Goal: Entertainment & Leisure: Consume media (video, audio)

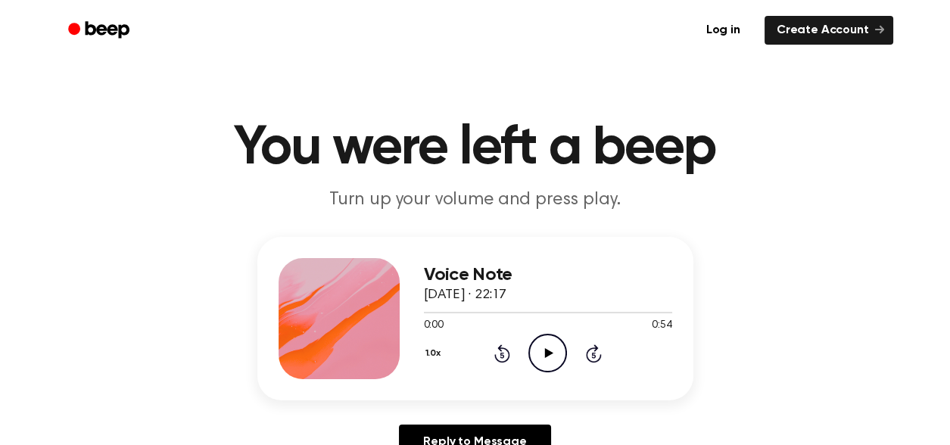
click at [543, 344] on icon "Play Audio" at bounding box center [547, 353] width 39 height 39
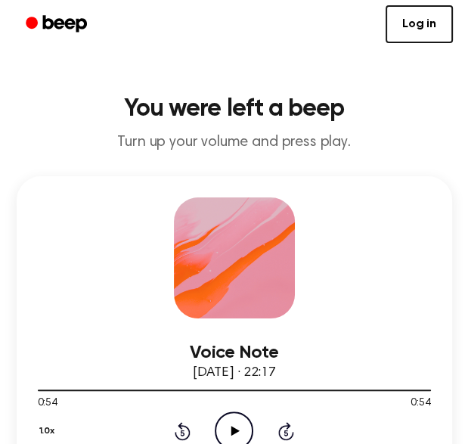
click at [234, 437] on icon "Play Audio" at bounding box center [234, 431] width 39 height 39
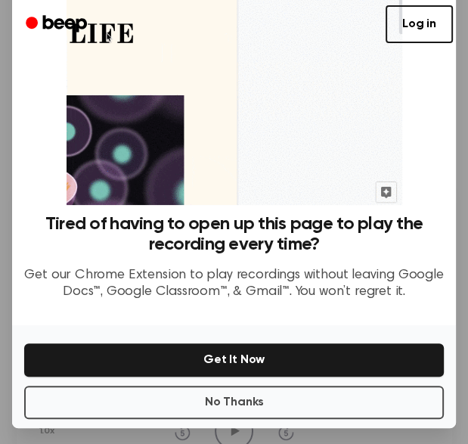
scroll to position [151, 0]
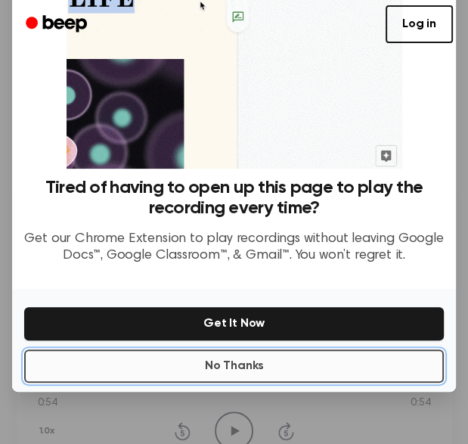
click at [238, 362] on button "No Thanks" at bounding box center [234, 366] width 420 height 33
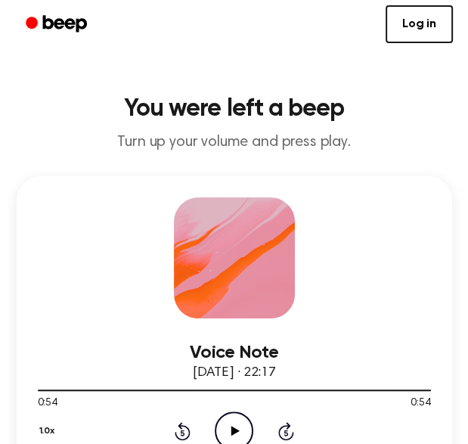
scroll to position [201, 0]
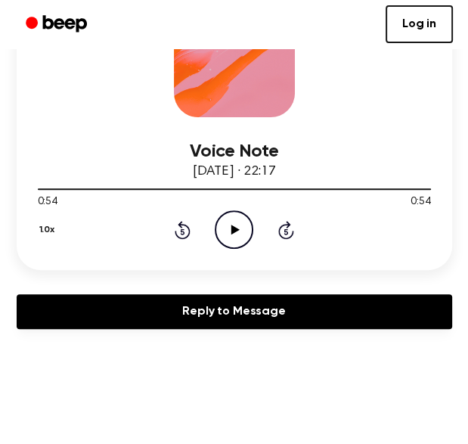
click at [229, 229] on icon "Play Audio" at bounding box center [234, 229] width 39 height 39
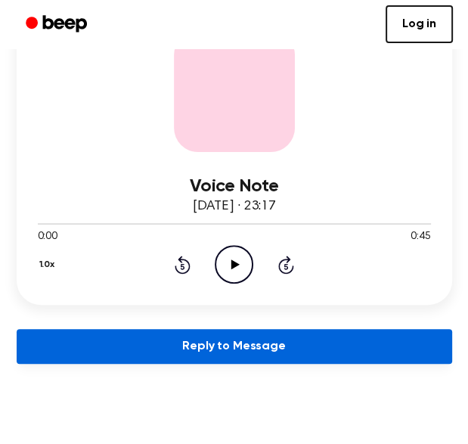
scroll to position [201, 0]
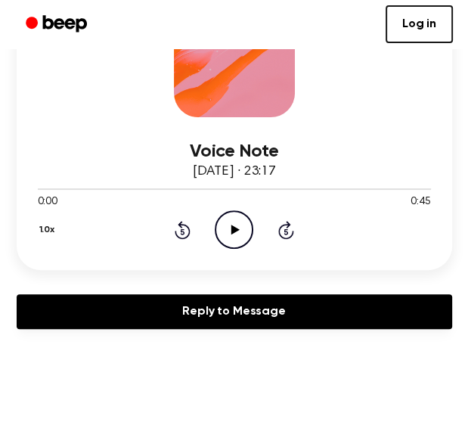
click at [241, 218] on icon "Play Audio" at bounding box center [234, 229] width 39 height 39
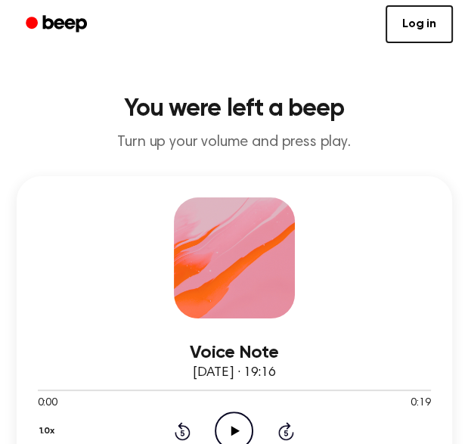
drag, startPoint x: 238, startPoint y: 422, endPoint x: 171, endPoint y: 407, distance: 68.3
click at [238, 422] on icon "Play Audio" at bounding box center [234, 431] width 39 height 39
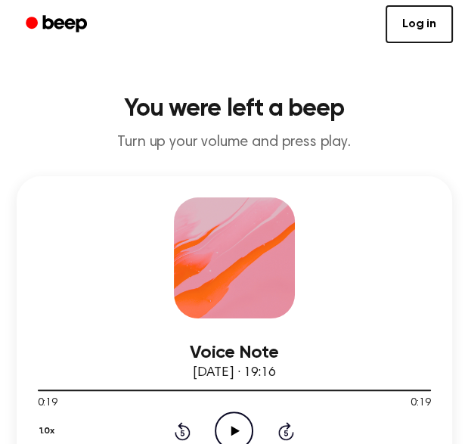
click at [236, 422] on icon "Play Audio" at bounding box center [234, 431] width 39 height 39
click at [243, 426] on icon "Play Audio" at bounding box center [234, 431] width 39 height 39
